Goal: Task Accomplishment & Management: Manage account settings

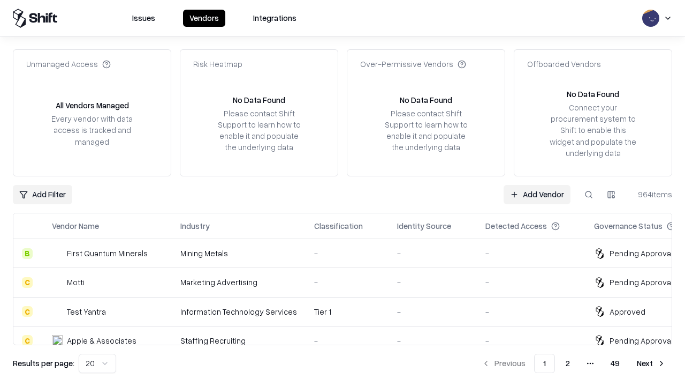
click at [537, 194] on link "Add Vendor" at bounding box center [537, 194] width 67 height 19
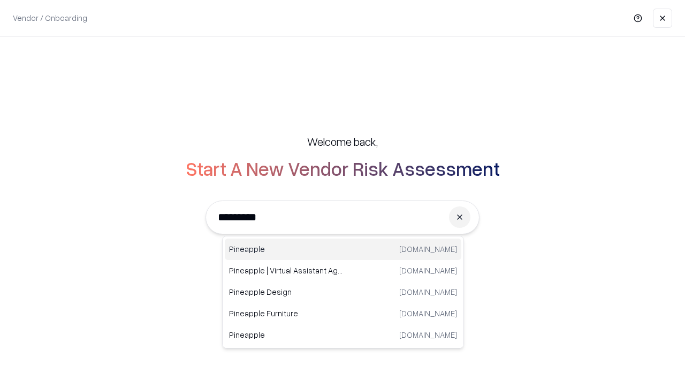
click at [343, 249] on div "Pineapple pineappleenergy.com" at bounding box center [343, 248] width 237 height 21
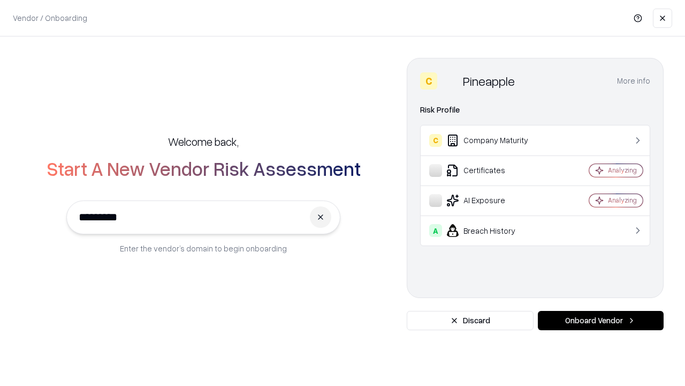
type input "*********"
click at [601, 320] on button "Onboard Vendor" at bounding box center [601, 320] width 126 height 19
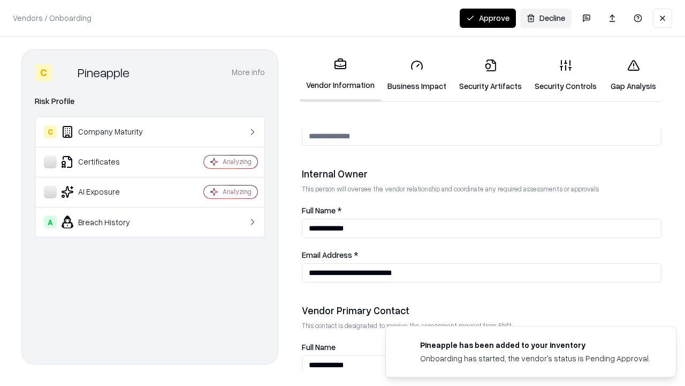
scroll to position [555, 0]
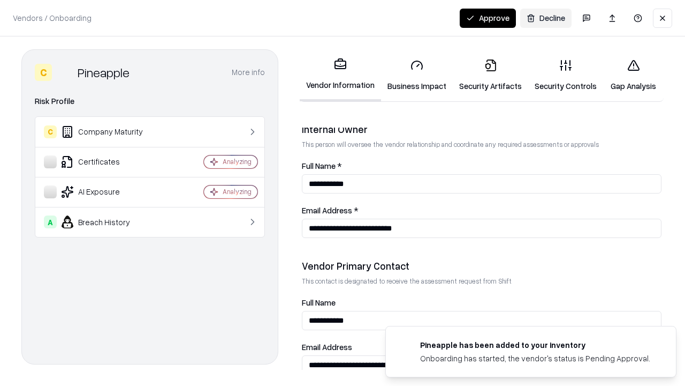
click at [417, 75] on link "Business Impact" at bounding box center [417, 75] width 72 height 50
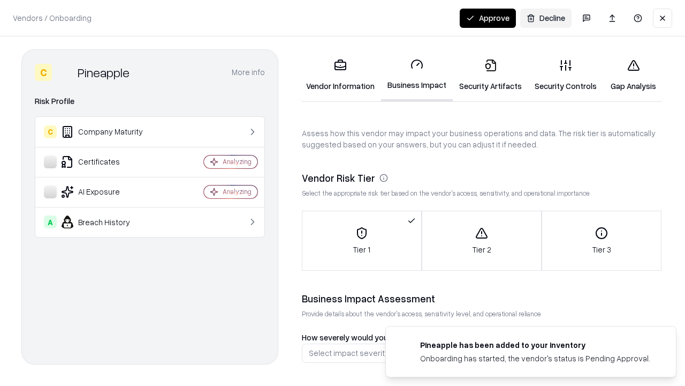
click at [490, 75] on link "Security Artifacts" at bounding box center [490, 75] width 75 height 50
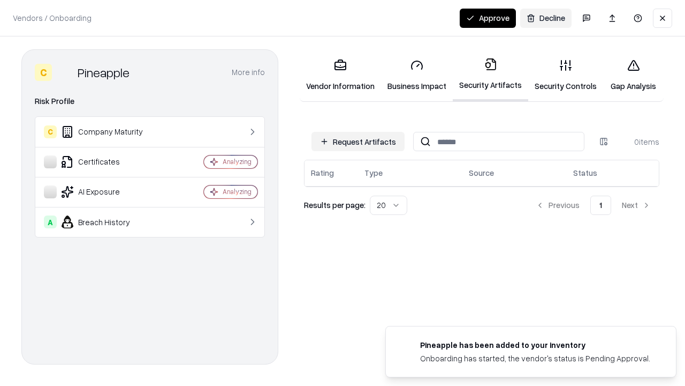
click at [358, 141] on button "Request Artifacts" at bounding box center [358, 141] width 93 height 19
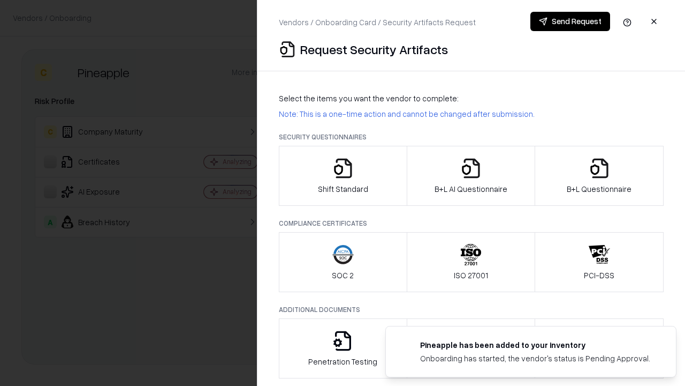
click at [343, 176] on icon "button" at bounding box center [343, 167] width 21 height 21
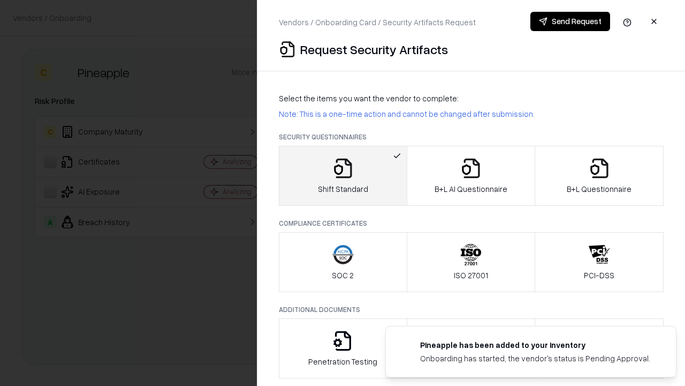
click at [570, 21] on button "Send Request" at bounding box center [571, 21] width 80 height 19
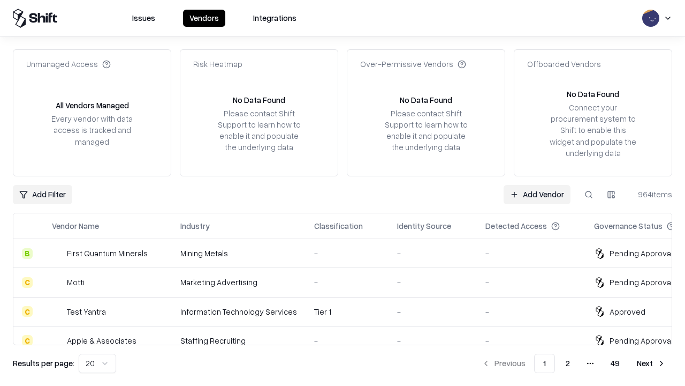
click at [589, 194] on button at bounding box center [588, 194] width 19 height 19
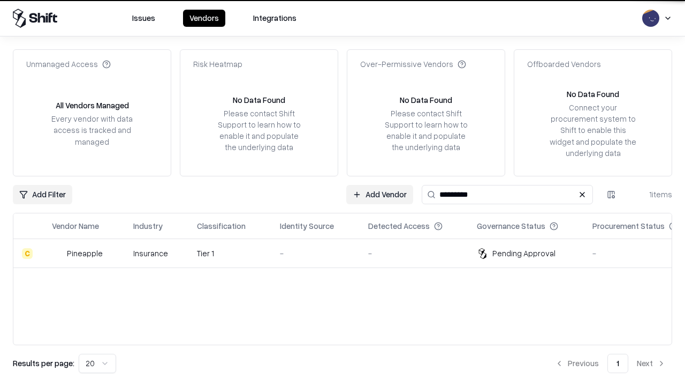
type input "*********"
click at [349, 253] on div "-" at bounding box center [315, 252] width 71 height 11
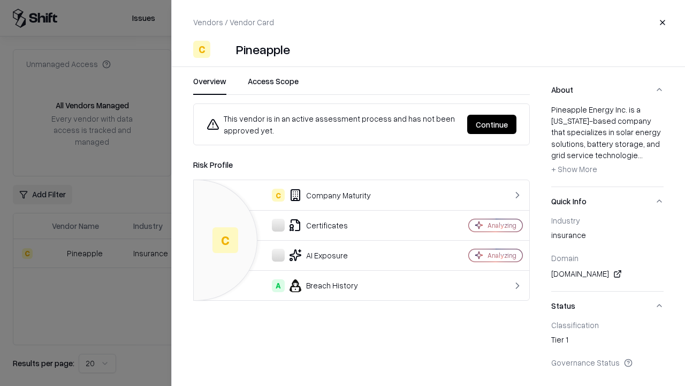
click at [492, 124] on button "Continue" at bounding box center [491, 124] width 49 height 19
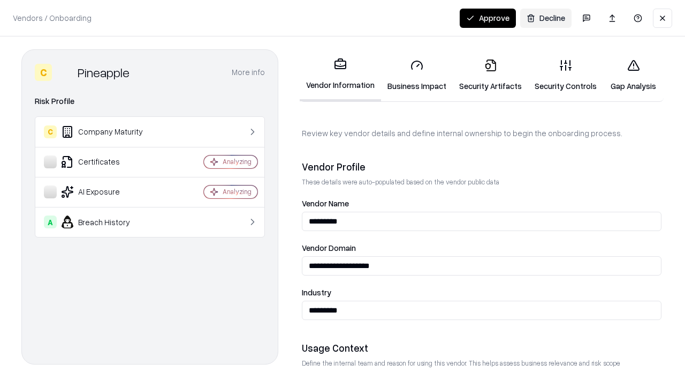
click at [490, 75] on link "Security Artifacts" at bounding box center [490, 75] width 75 height 50
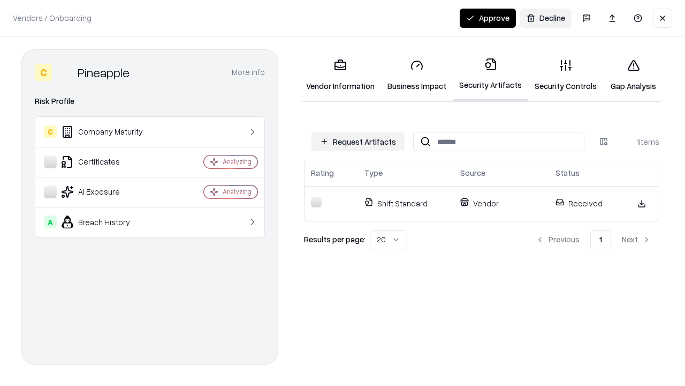
click at [488, 18] on button "Approve" at bounding box center [488, 18] width 56 height 19
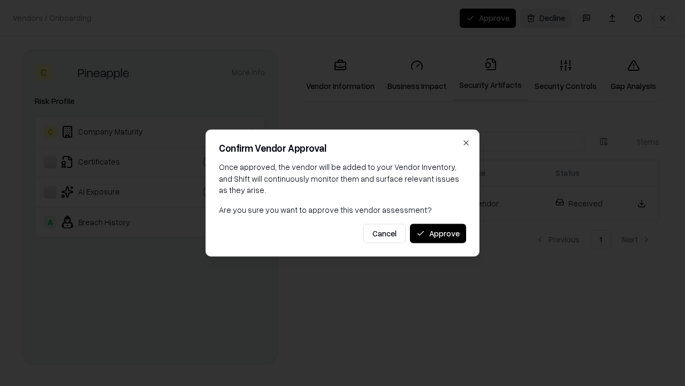
click at [438, 233] on button "Approve" at bounding box center [438, 232] width 56 height 19
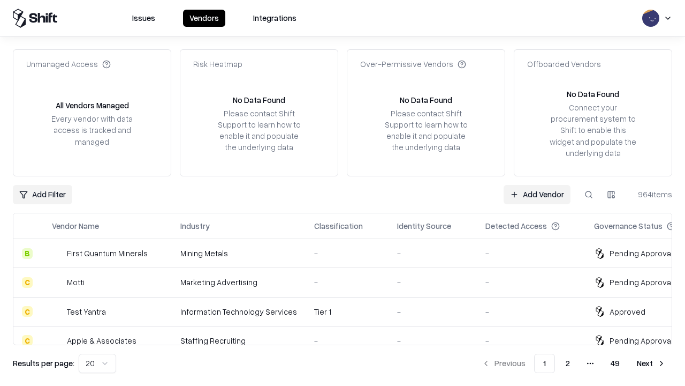
type input "*********"
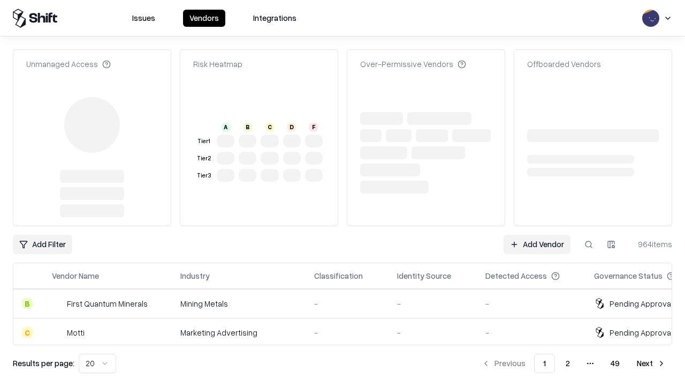
click at [537, 235] on link "Add Vendor" at bounding box center [537, 244] width 67 height 19
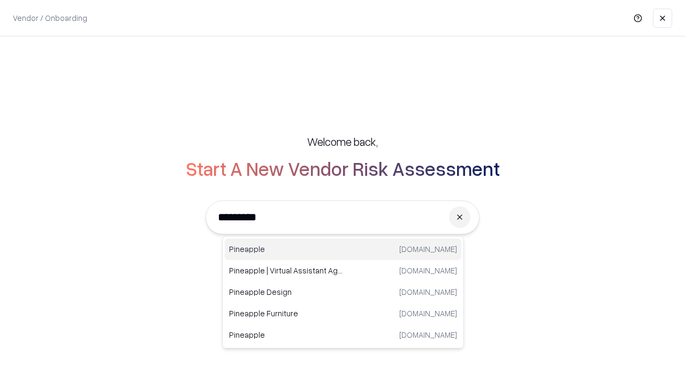
click at [343, 249] on div "Pineapple pineappleenergy.com" at bounding box center [343, 248] width 237 height 21
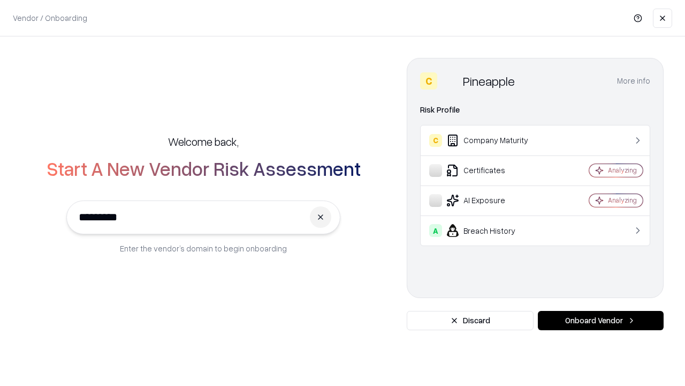
type input "*********"
click at [601, 320] on button "Onboard Vendor" at bounding box center [601, 320] width 126 height 19
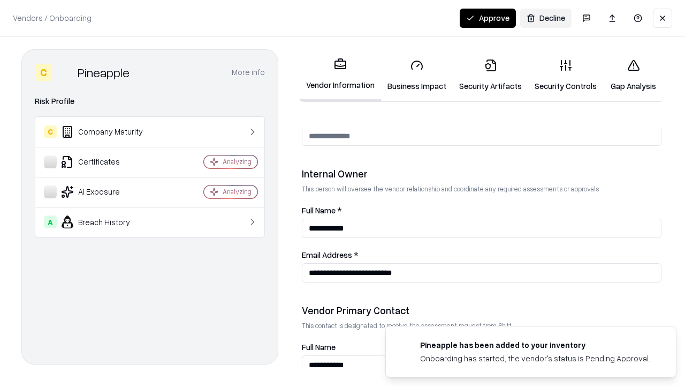
scroll to position [555, 0]
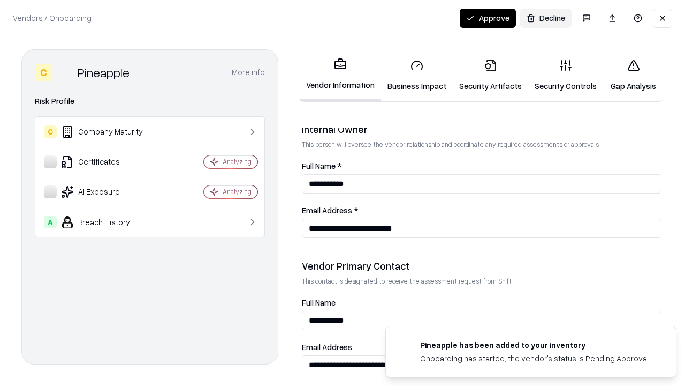
click at [488, 18] on button "Approve" at bounding box center [488, 18] width 56 height 19
